Goal: Task Accomplishment & Management: Complete application form

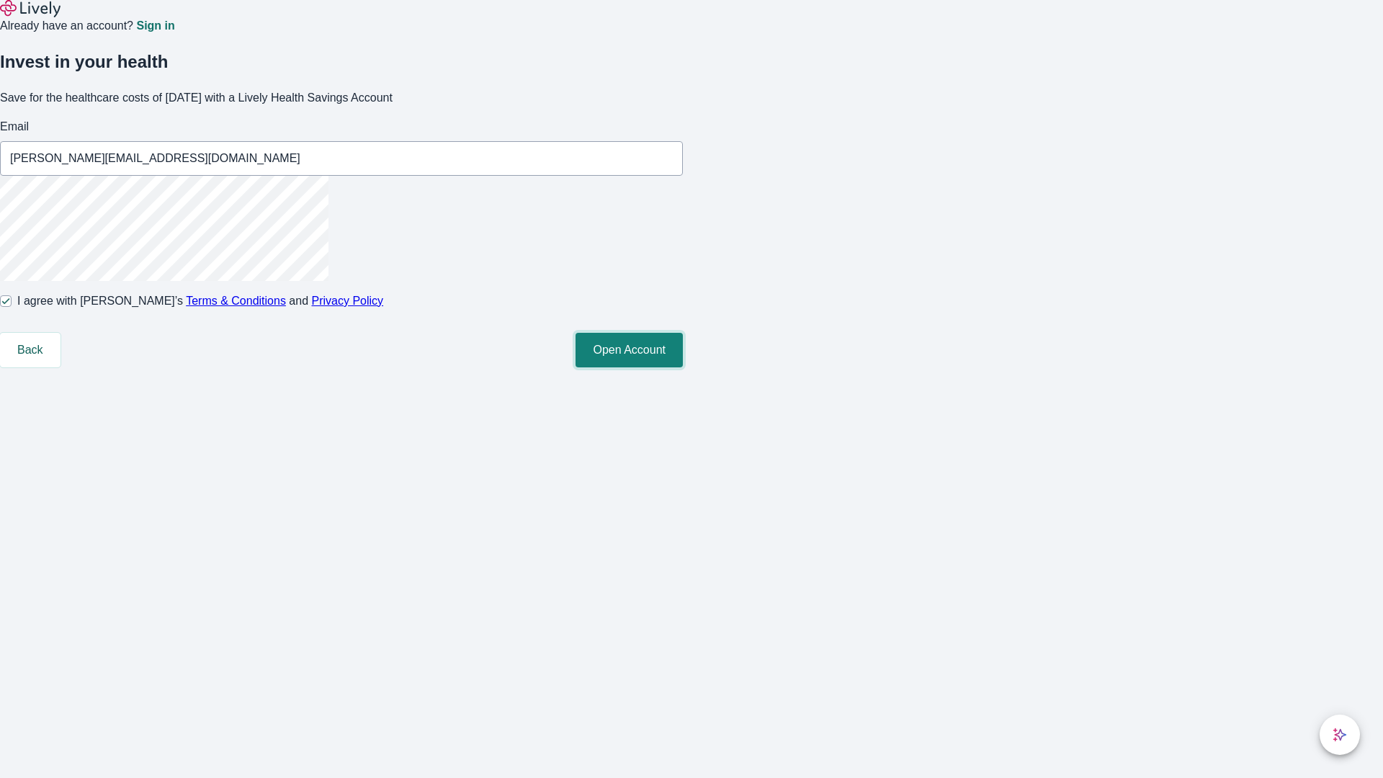
click at [683, 367] on button "Open Account" at bounding box center [628, 350] width 107 height 35
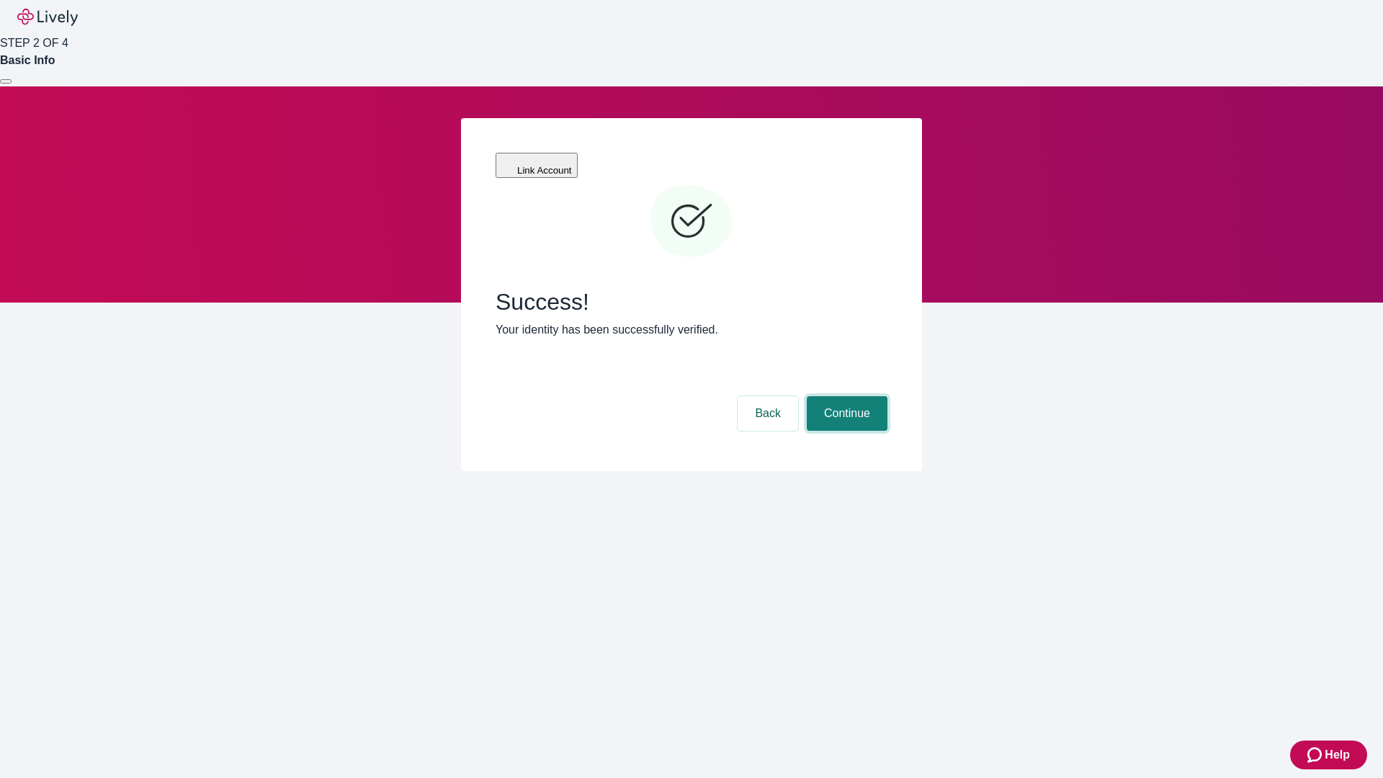
click at [845, 396] on button "Continue" at bounding box center [847, 413] width 81 height 35
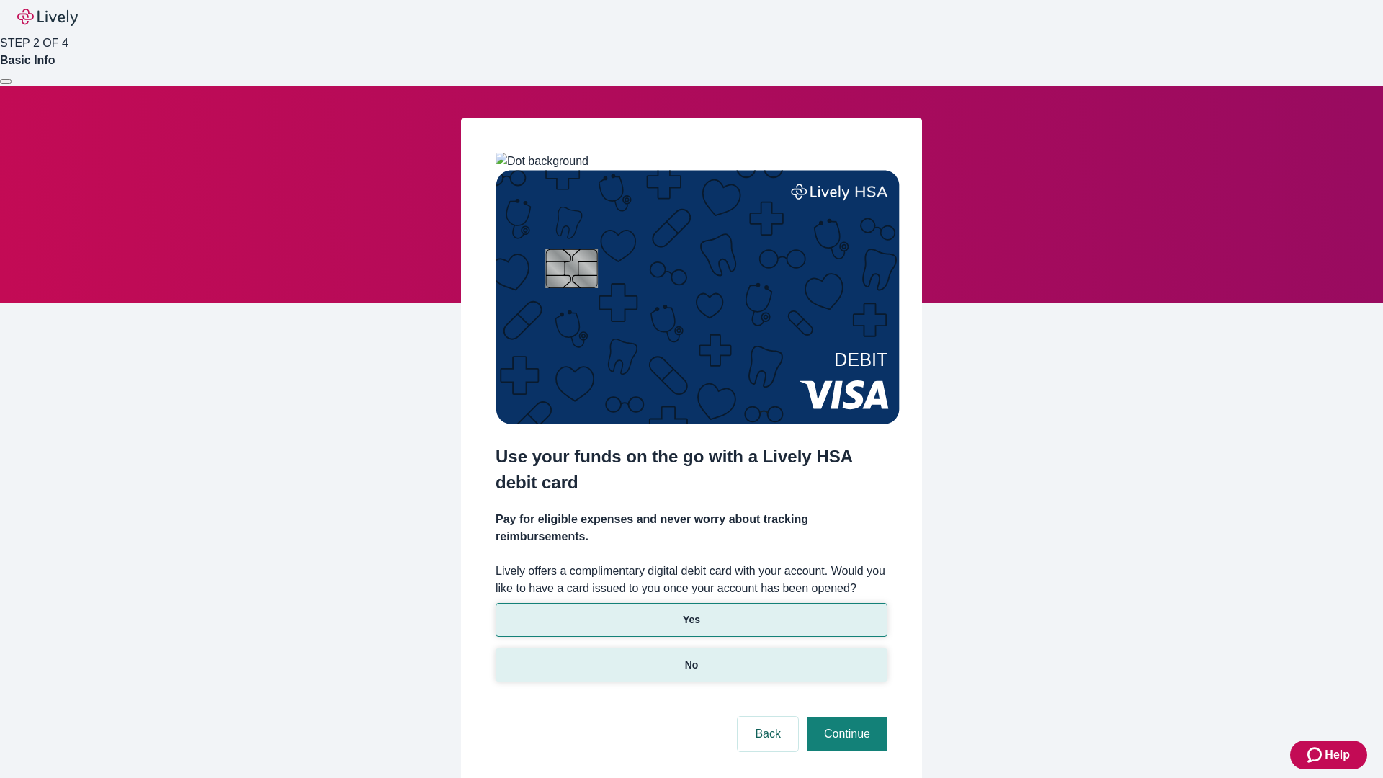
click at [691, 658] on p "No" at bounding box center [692, 665] width 14 height 15
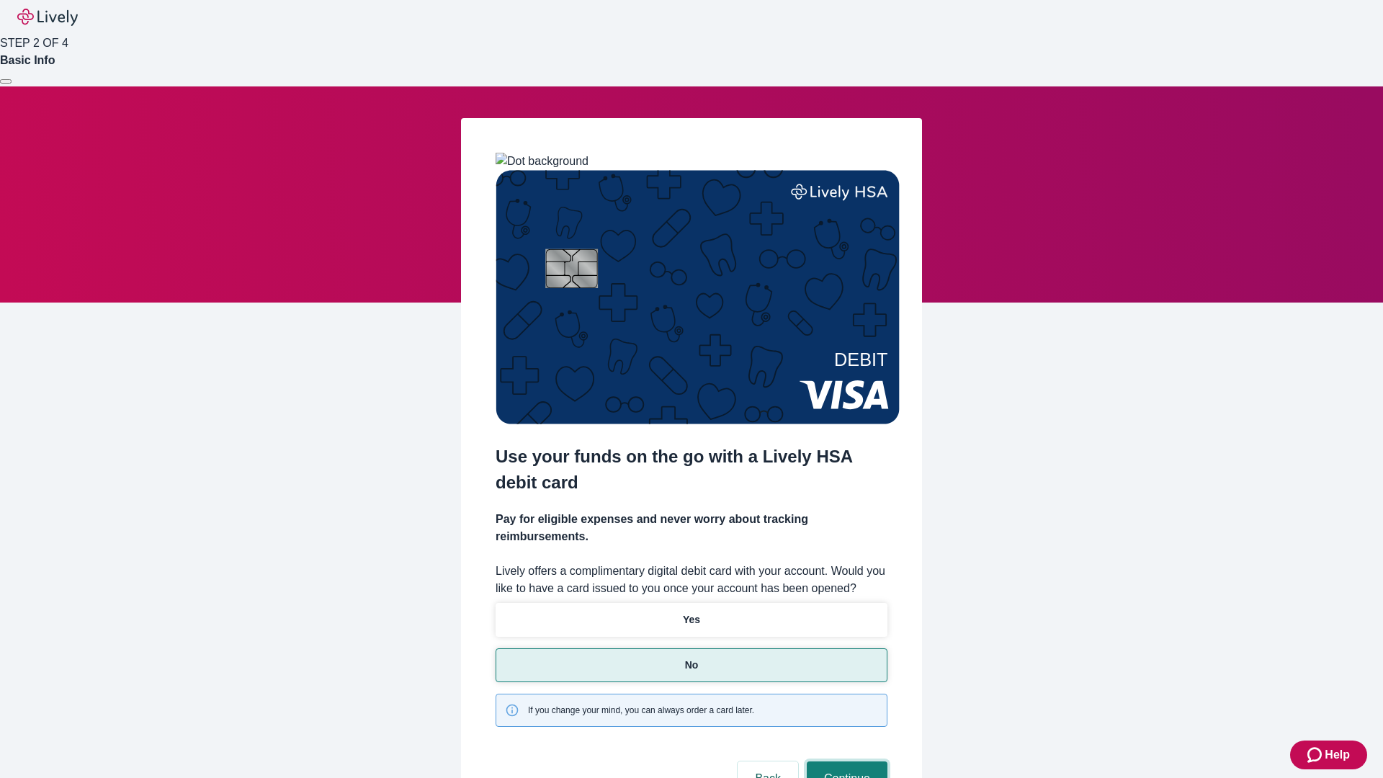
click at [845, 761] on button "Continue" at bounding box center [847, 778] width 81 height 35
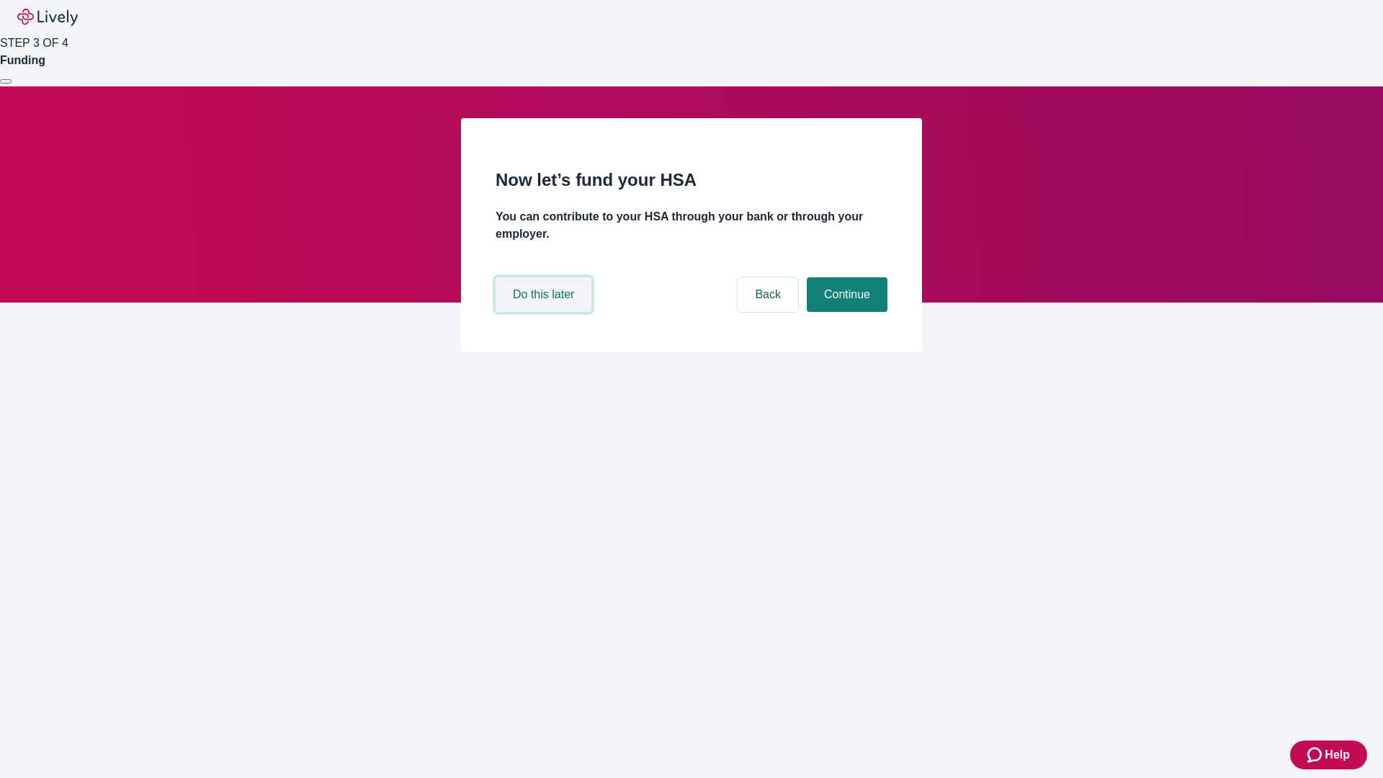
click at [545, 312] on button "Do this later" at bounding box center [543, 294] width 96 height 35
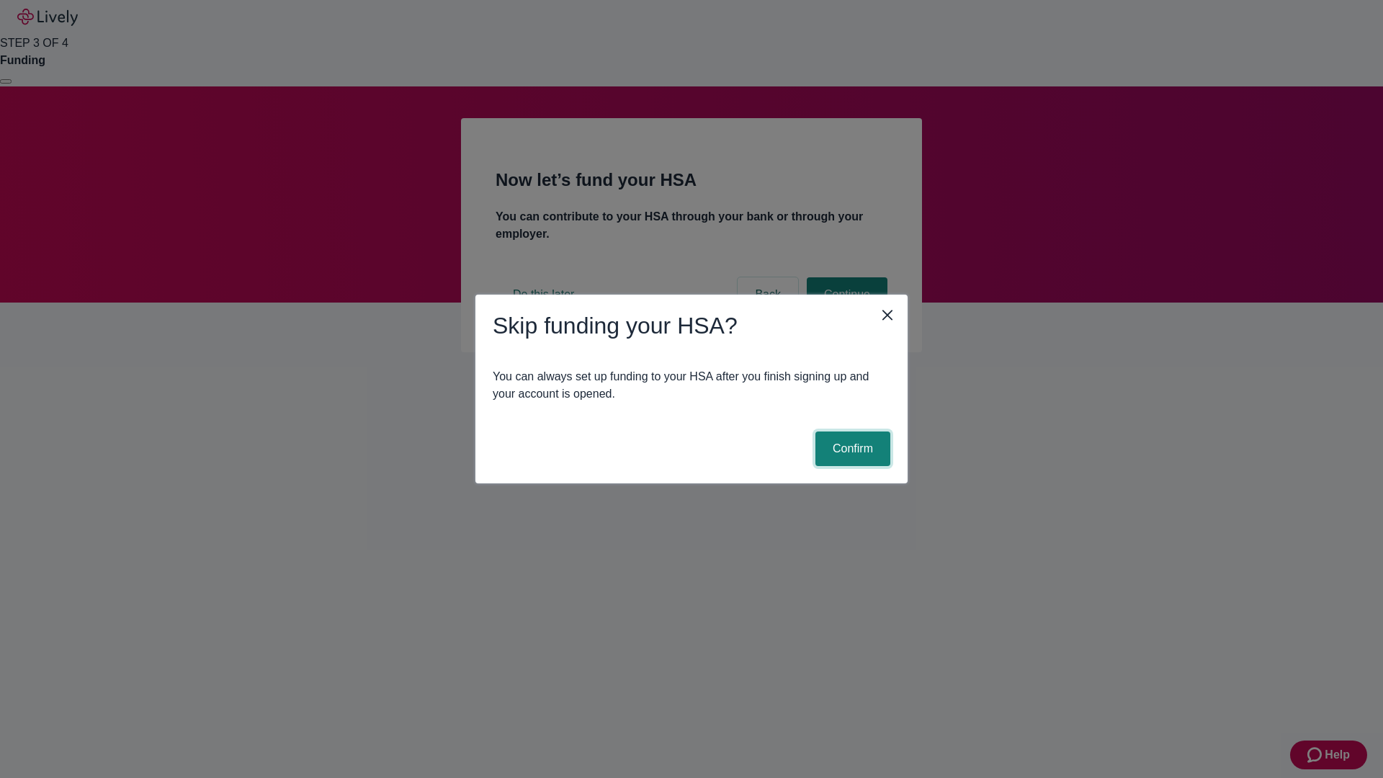
click at [851, 449] on button "Confirm" at bounding box center [852, 448] width 75 height 35
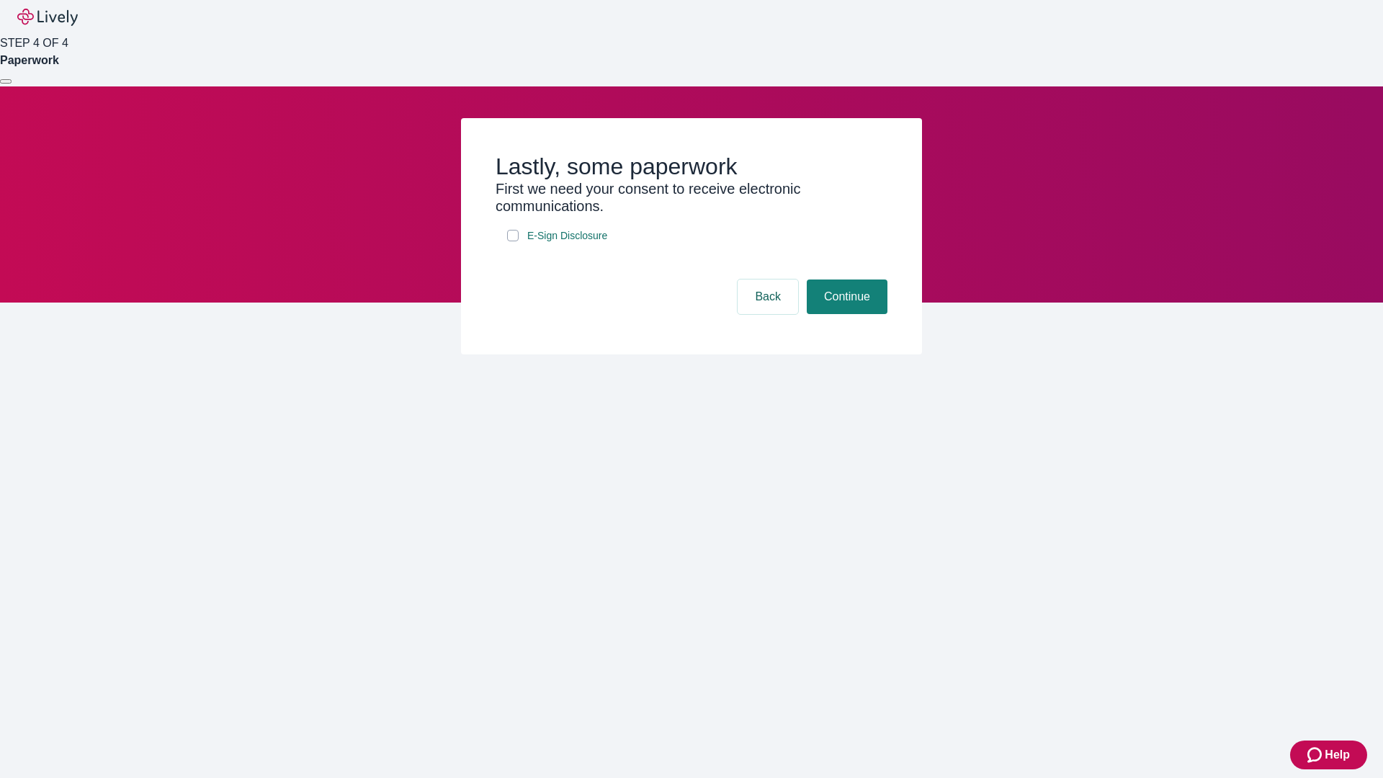
click at [513, 241] on input "E-Sign Disclosure" at bounding box center [513, 236] width 12 height 12
checkbox input "true"
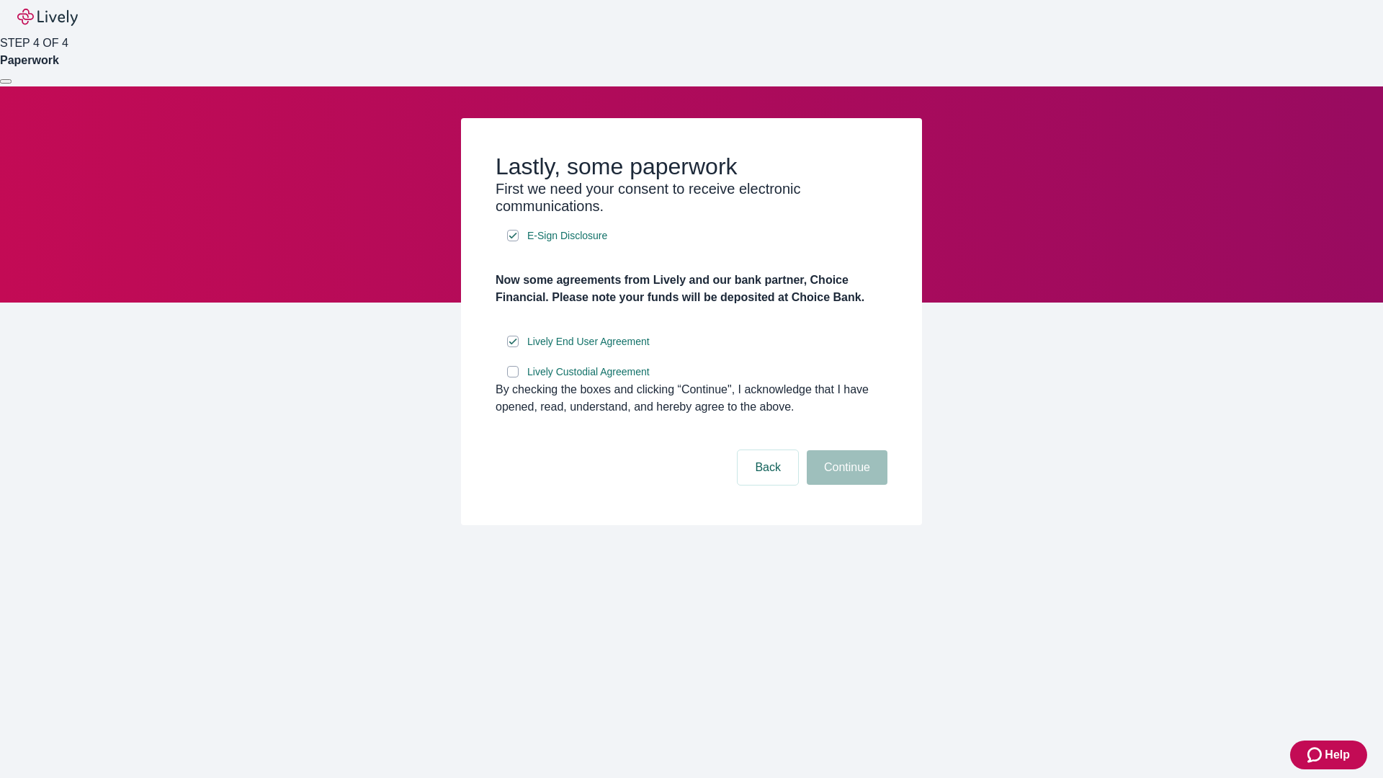
click at [513, 377] on input "Lively Custodial Agreement" at bounding box center [513, 372] width 12 height 12
checkbox input "true"
click at [845, 485] on button "Continue" at bounding box center [847, 467] width 81 height 35
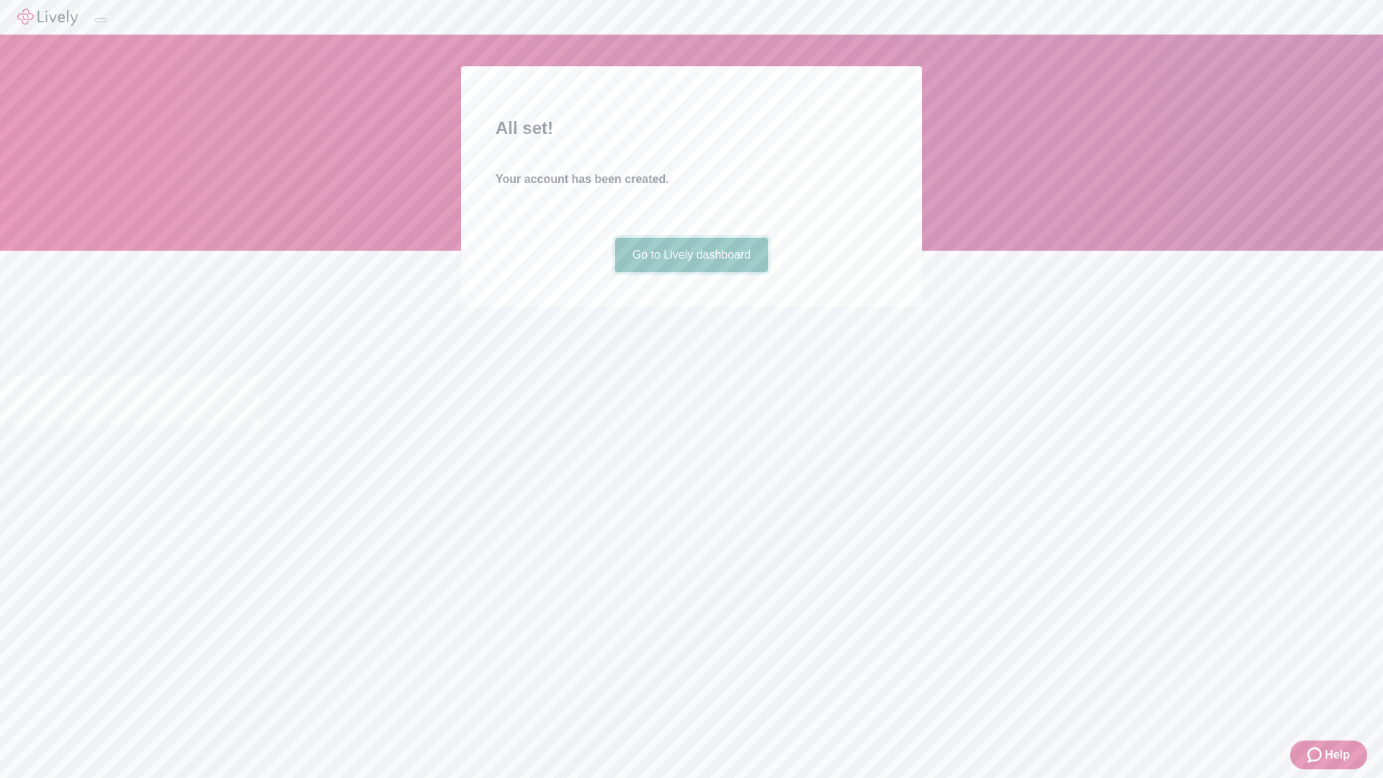
click at [691, 272] on link "Go to Lively dashboard" at bounding box center [691, 255] width 153 height 35
